Goal: Information Seeking & Learning: Check status

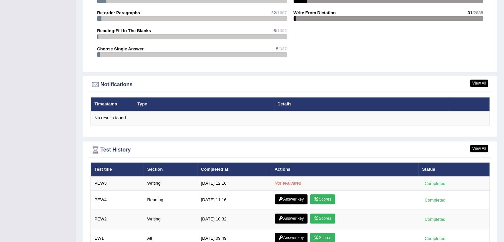
scroll to position [727, 0]
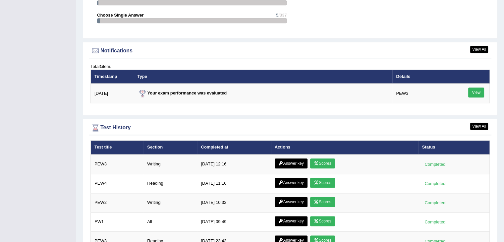
scroll to position [772, 0]
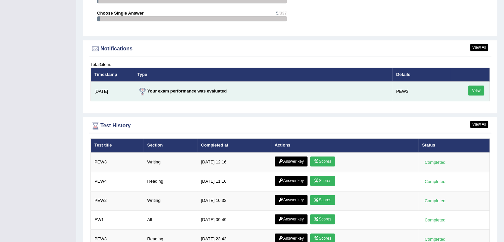
click at [475, 88] on link "View" at bounding box center [477, 91] width 16 height 10
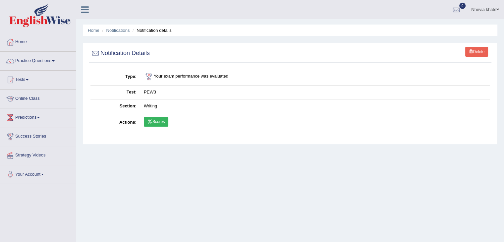
click at [163, 124] on link "Scores" at bounding box center [156, 122] width 25 height 10
click at [19, 42] on link "Home" at bounding box center [38, 41] width 76 height 17
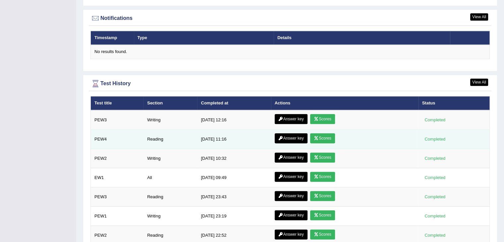
scroll to position [807, 0]
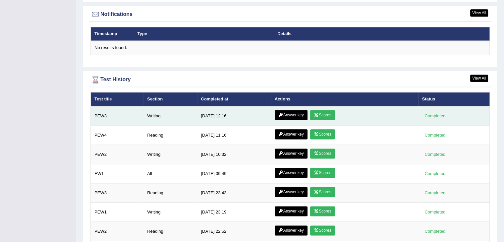
click at [292, 112] on link "Answer key" at bounding box center [291, 115] width 33 height 10
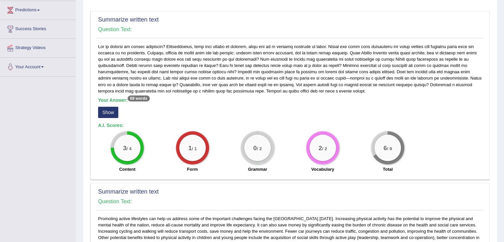
scroll to position [107, 0]
click at [109, 112] on button "Show" at bounding box center [108, 112] width 20 height 11
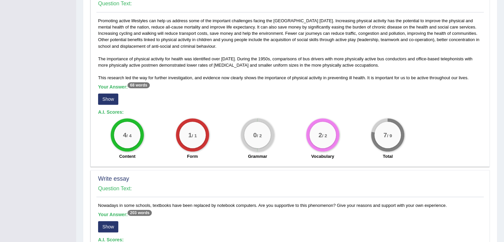
scroll to position [311, 0]
click at [112, 100] on button "Show" at bounding box center [108, 99] width 20 height 11
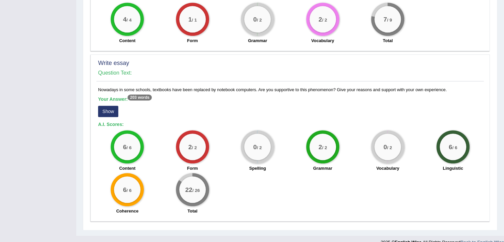
scroll to position [442, 0]
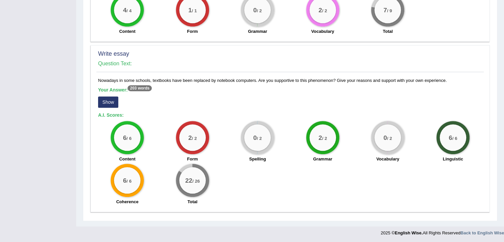
click at [113, 99] on button "Show" at bounding box center [108, 102] width 20 height 11
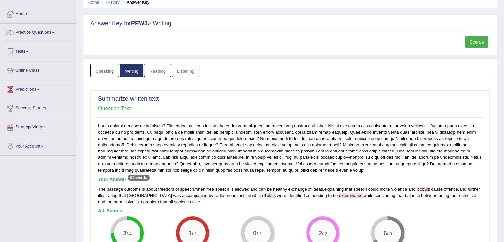
scroll to position [0, 0]
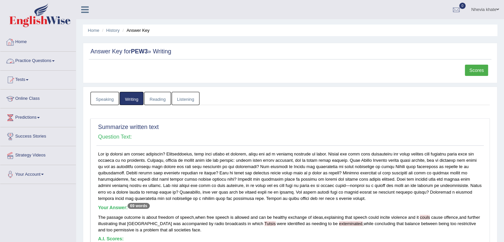
click at [25, 44] on link "Home" at bounding box center [38, 41] width 76 height 17
